Goal: Information Seeking & Learning: Learn about a topic

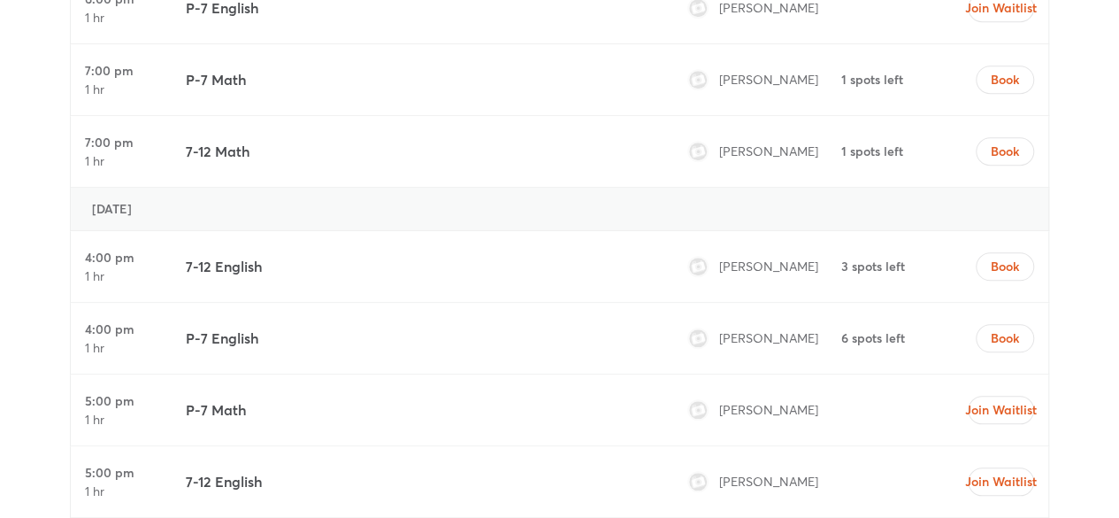
scroll to position [7401, 0]
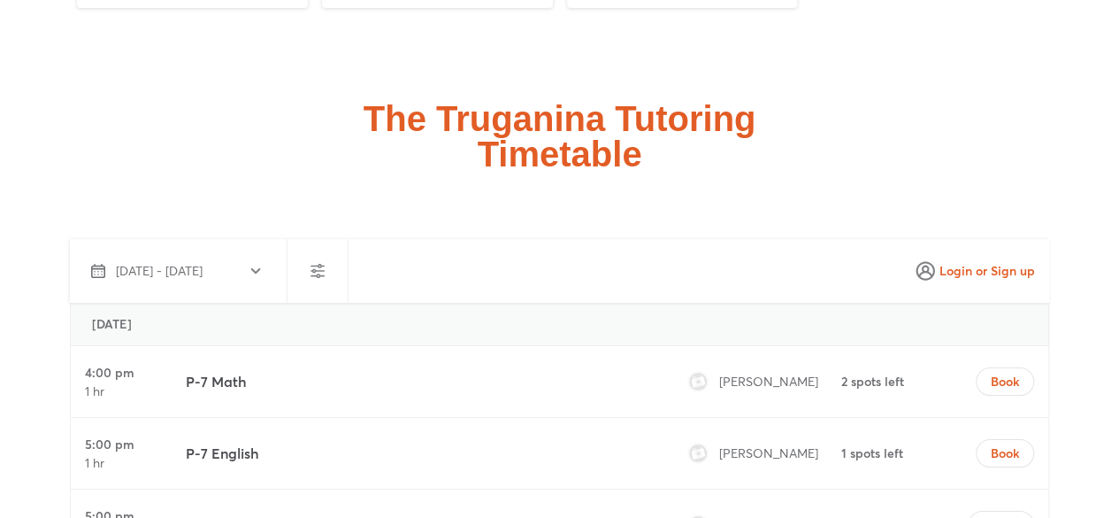
click at [580, 117] on h2 "The Truganina Tutoring Timetable" at bounding box center [560, 136] width 393 height 71
click at [588, 101] on h2 "The Truganina Tutoring Timetable" at bounding box center [560, 136] width 393 height 71
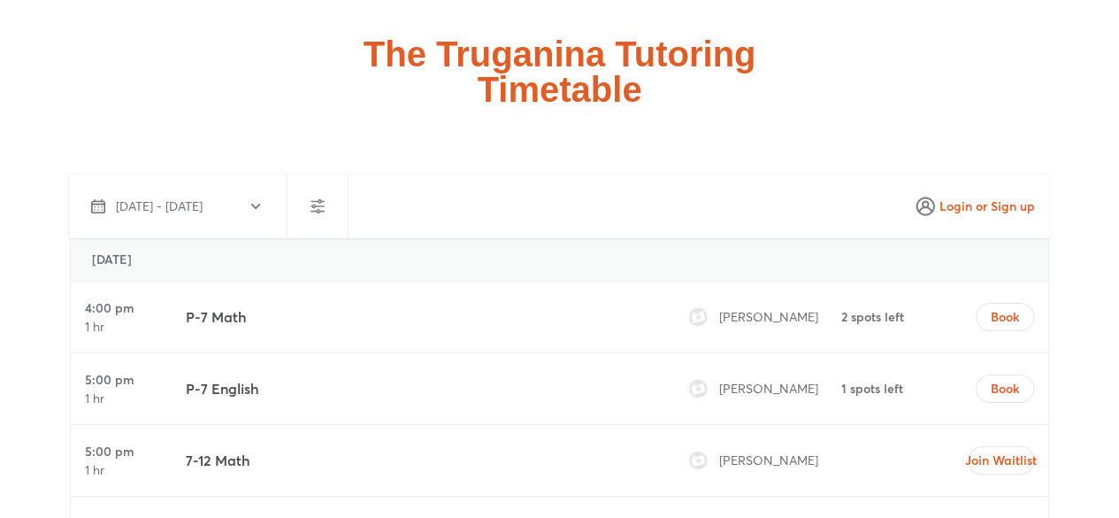
click at [532, 281] on div "P-7 Math" at bounding box center [419, 316] width 481 height 71
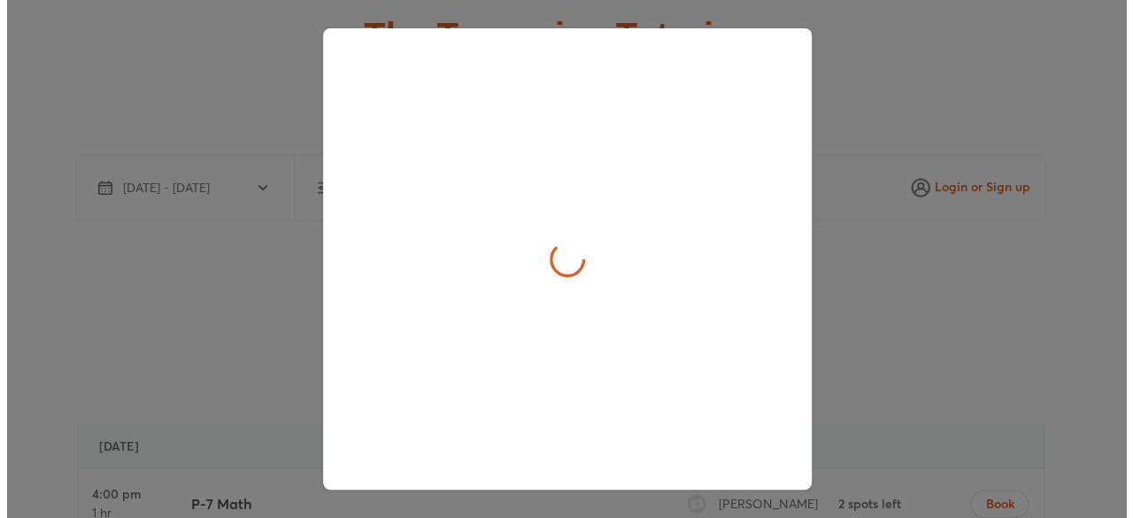
scroll to position [6683, 0]
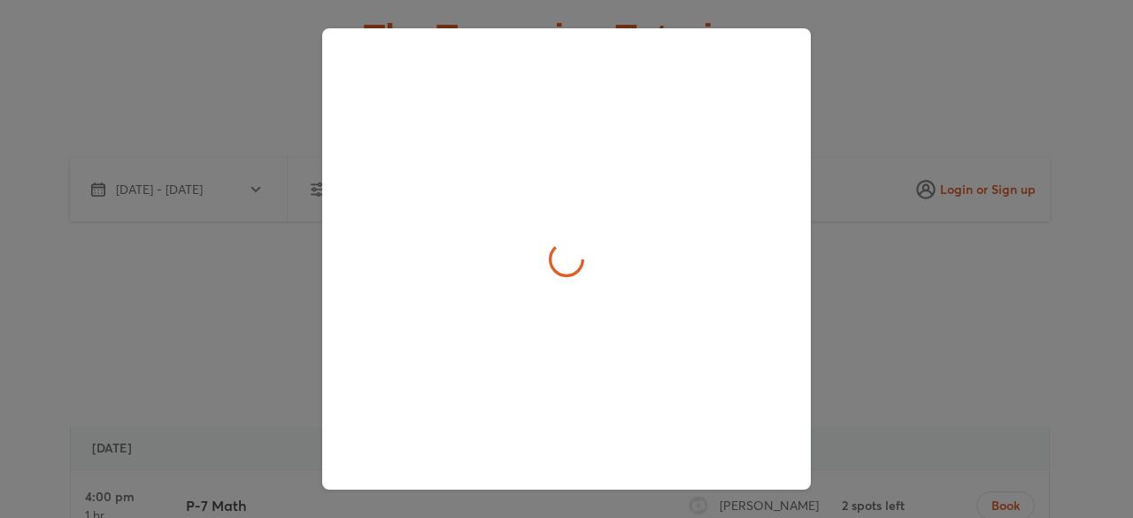
click at [588, 150] on div at bounding box center [566, 258] width 488 height 461
click at [949, 265] on div at bounding box center [566, 259] width 1133 height 518
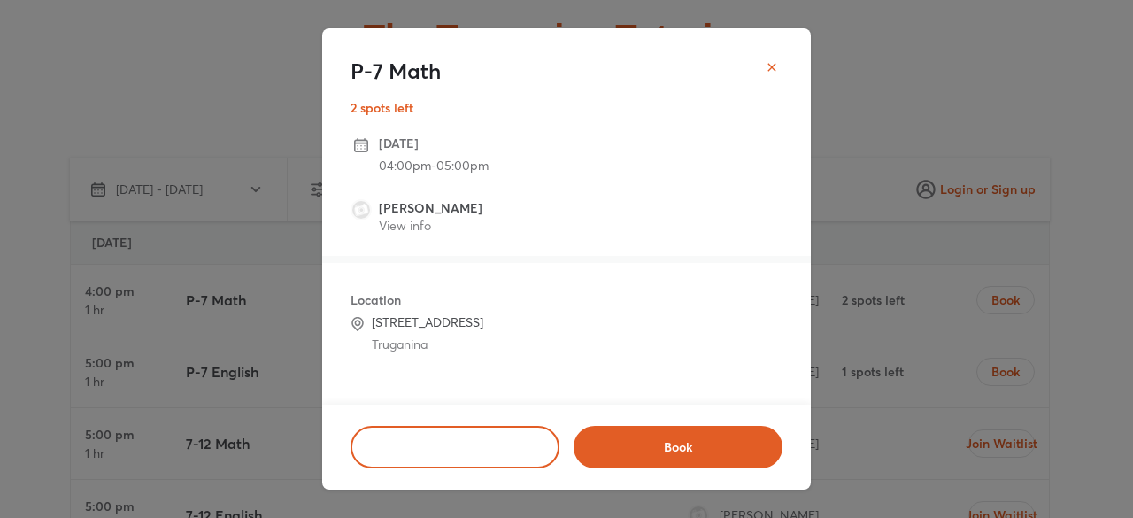
click at [757, 58] on button "close" at bounding box center [771, 67] width 35 height 35
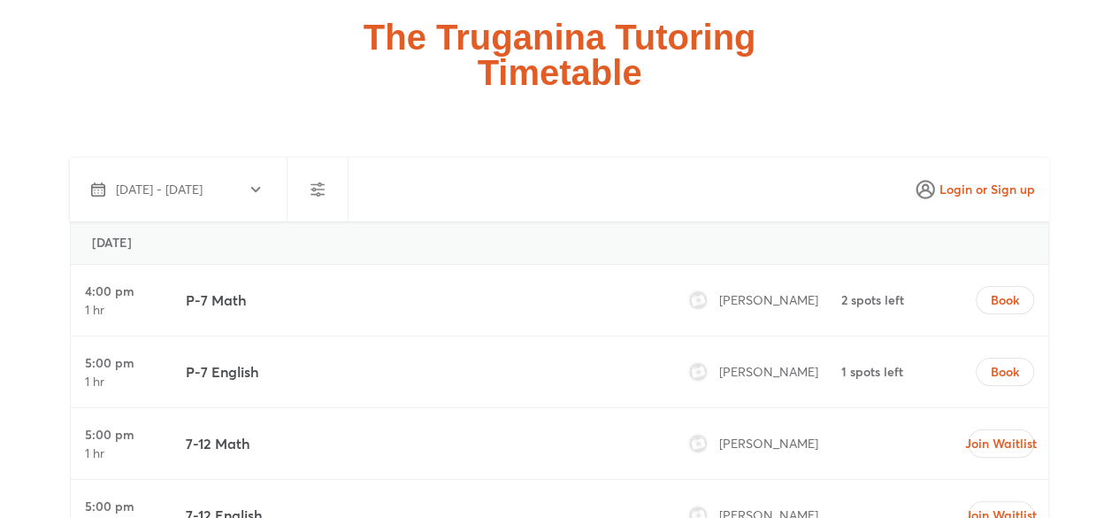
click at [245, 179] on span "[DATE] - [DATE]" at bounding box center [175, 189] width 168 height 21
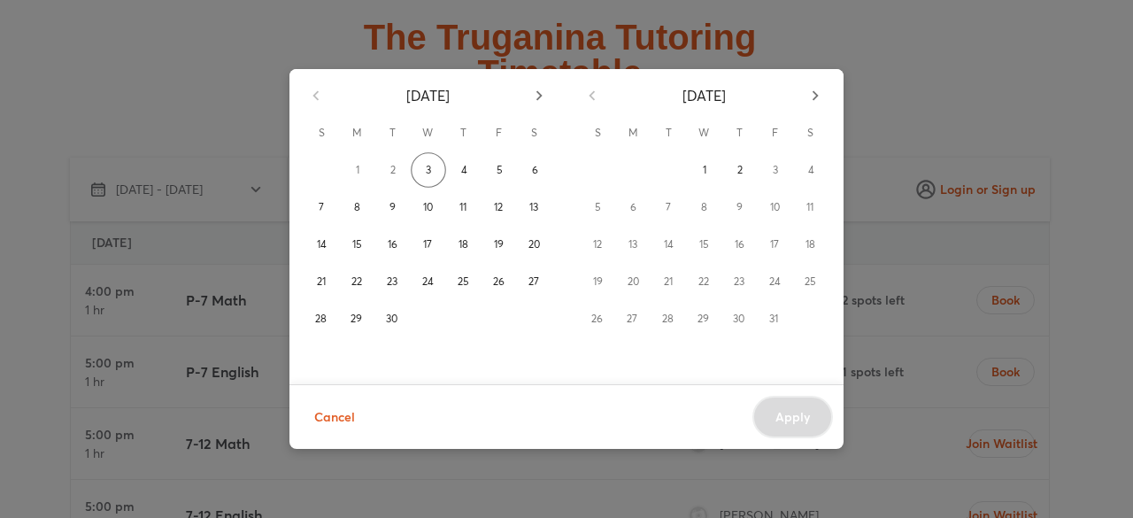
click at [392, 167] on div "2" at bounding box center [392, 169] width 35 height 35
click at [392, 168] on div "2" at bounding box center [392, 169] width 35 height 35
click at [740, 179] on button "2" at bounding box center [739, 169] width 35 height 35
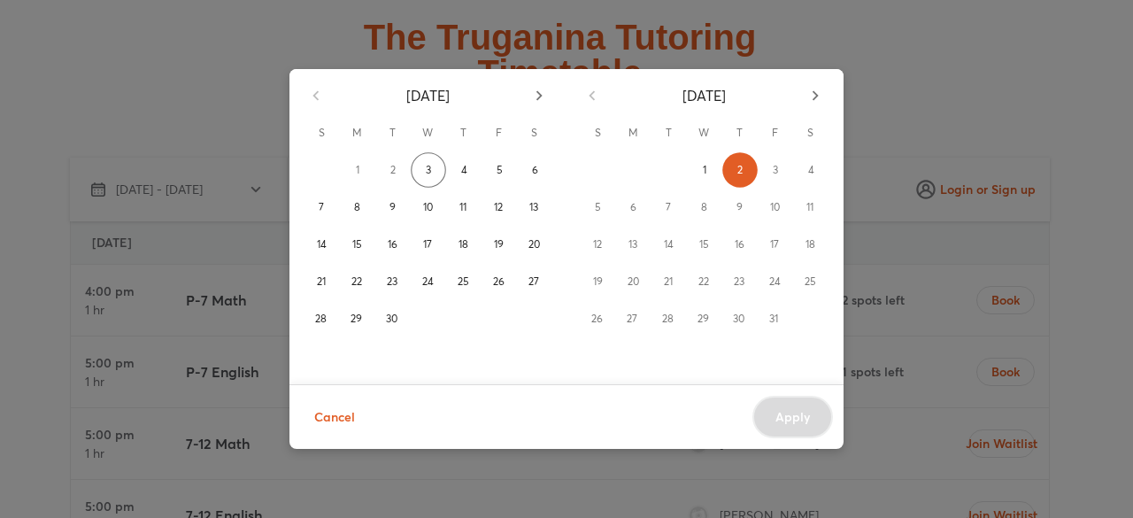
click at [805, 434] on div "Cancel Apply" at bounding box center [566, 416] width 554 height 65
click at [681, 204] on div "7" at bounding box center [667, 206] width 35 height 35
click at [711, 211] on div "8" at bounding box center [703, 206] width 35 height 35
click at [696, 177] on button "1" at bounding box center [704, 169] width 35 height 35
click at [741, 166] on span "2" at bounding box center [739, 170] width 5 height 18
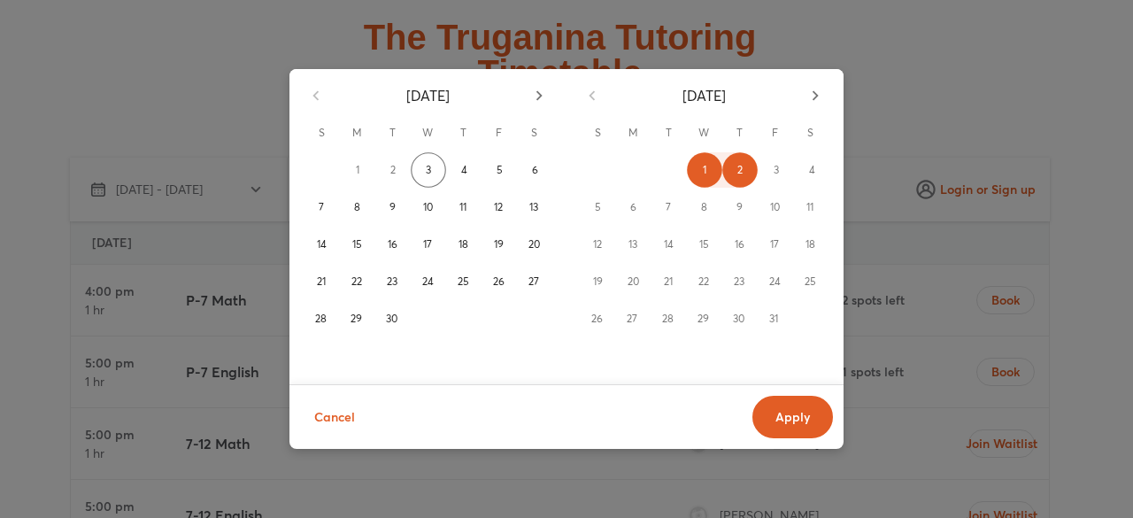
click at [784, 164] on div "3" at bounding box center [775, 169] width 35 height 35
click at [712, 164] on button "1" at bounding box center [704, 169] width 35 height 35
click at [297, 399] on div "Cancel Apply" at bounding box center [566, 416] width 554 height 65
